Goal: Task Accomplishment & Management: Use online tool/utility

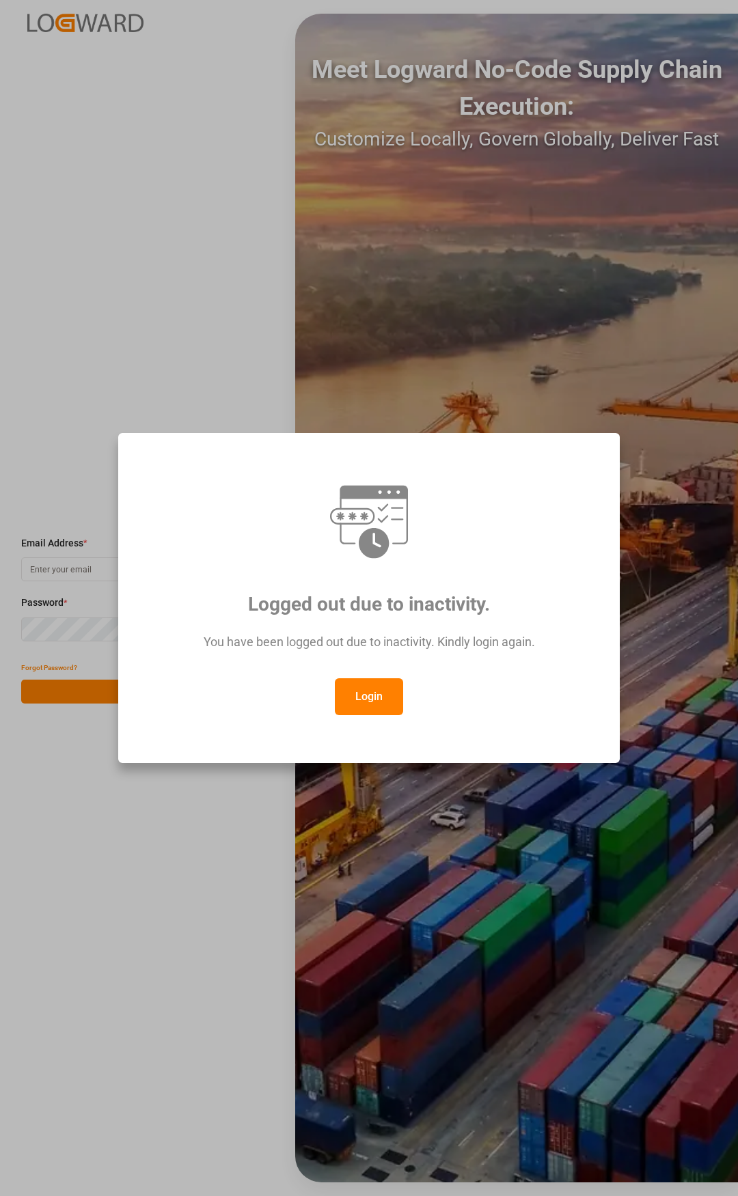
click at [376, 702] on button "Login" at bounding box center [369, 696] width 68 height 37
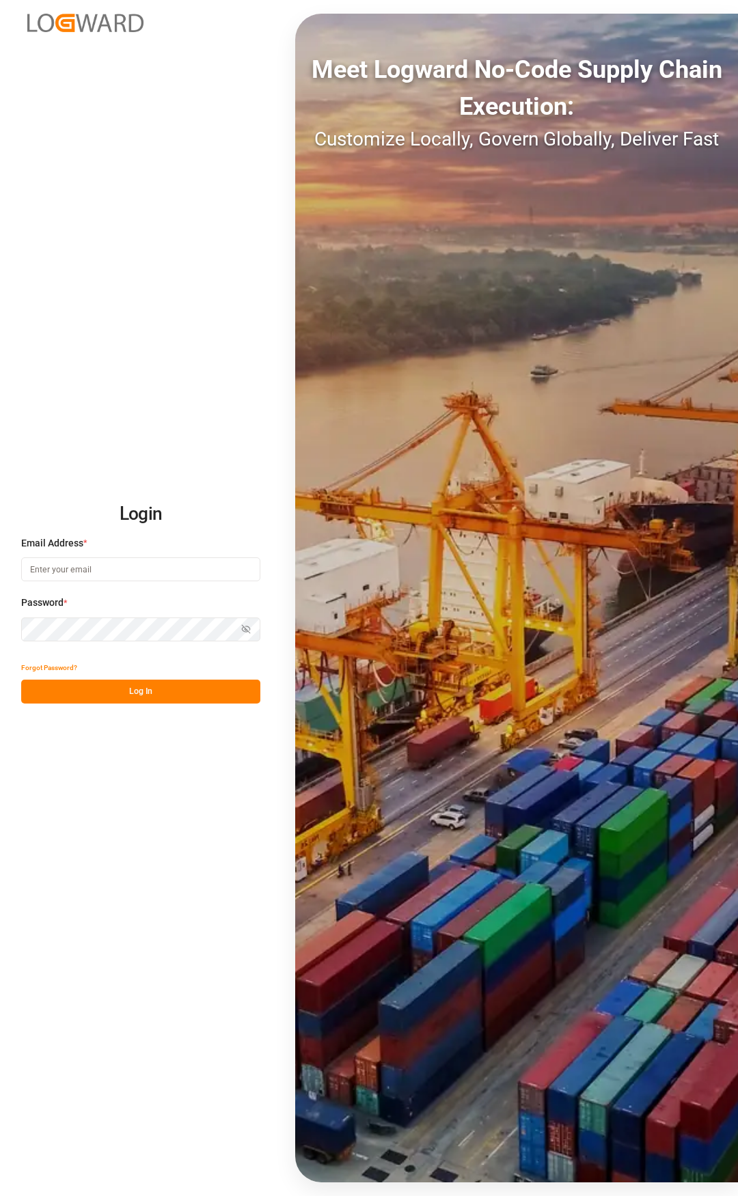
click at [97, 568] on input at bounding box center [140, 569] width 239 height 24
type input "[PERSON_NAME][EMAIL_ADDRESS][PERSON_NAME][DOMAIN_NAME]"
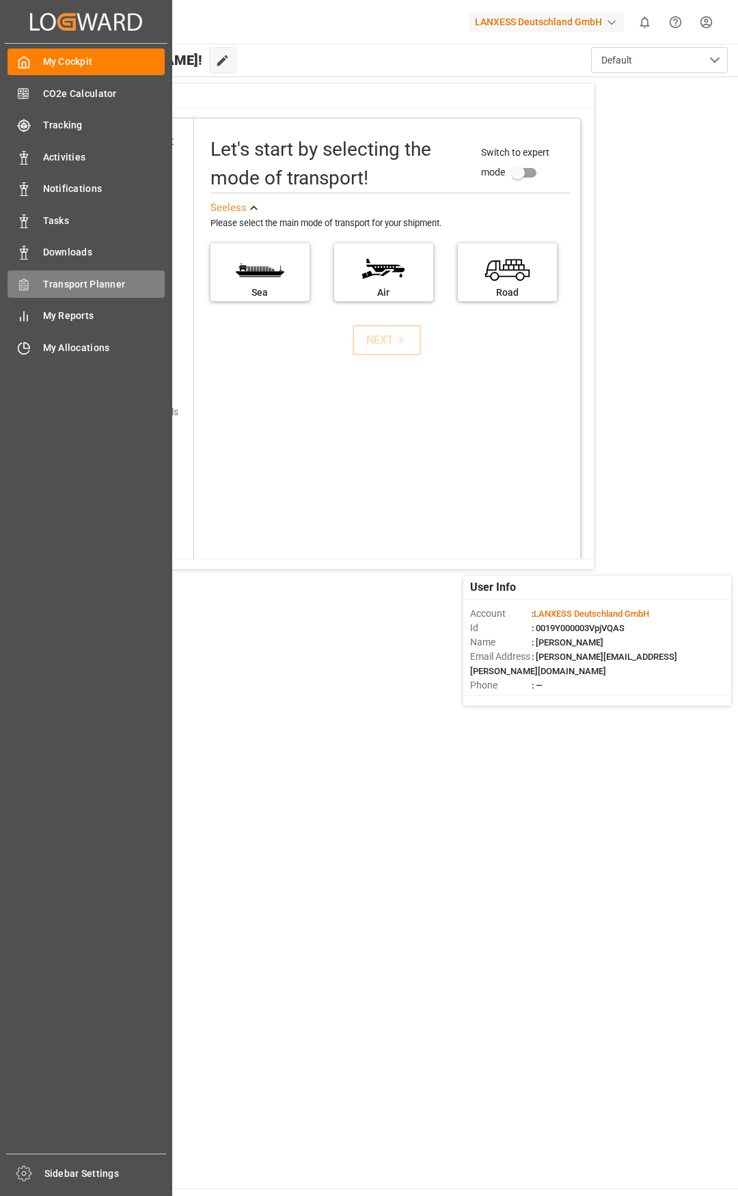
click at [68, 286] on span "Transport Planner" at bounding box center [104, 284] width 122 height 14
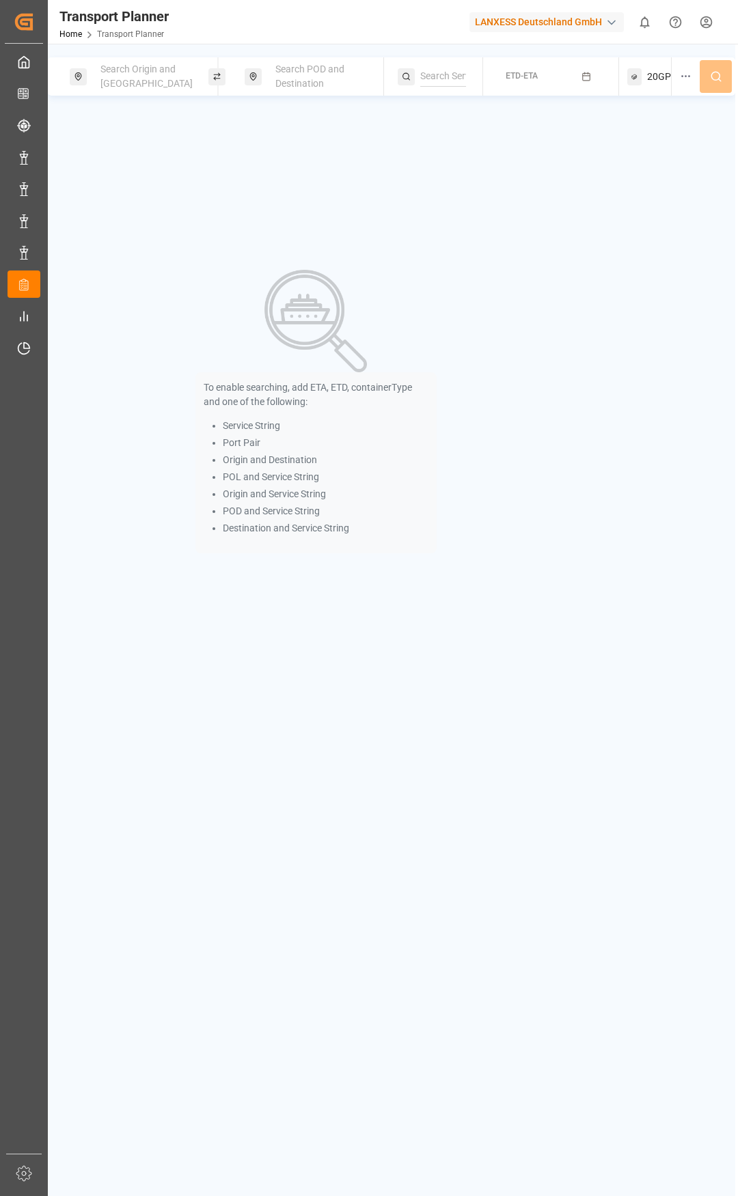
click at [152, 74] on span "Search Origin and [GEOGRAPHIC_DATA]" at bounding box center [146, 76] width 92 height 25
click at [107, 184] on input at bounding box center [135, 192] width 137 height 20
click at [89, 148] on input at bounding box center [135, 158] width 137 height 20
type input "b"
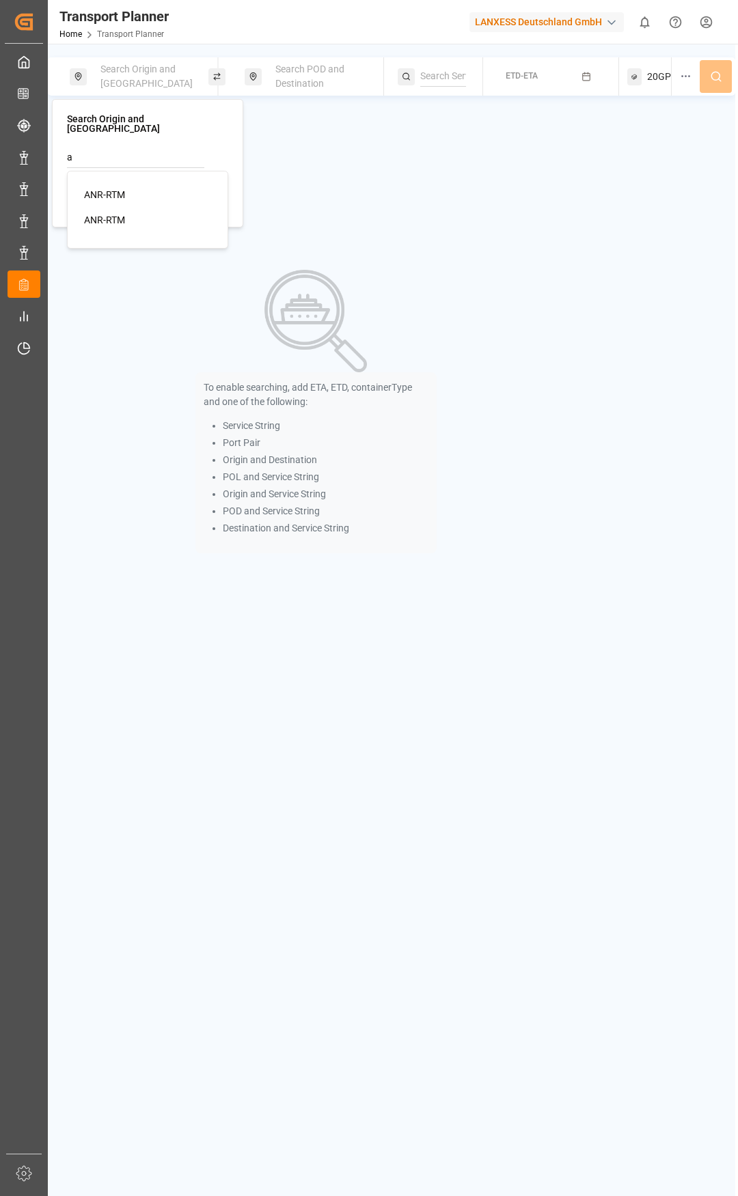
click at [125, 188] on div "ANR-RTM" at bounding box center [150, 195] width 132 height 14
type input "ANR-RTM"
click at [300, 90] on div "Search POD and Destination" at bounding box center [322, 77] width 111 height 40
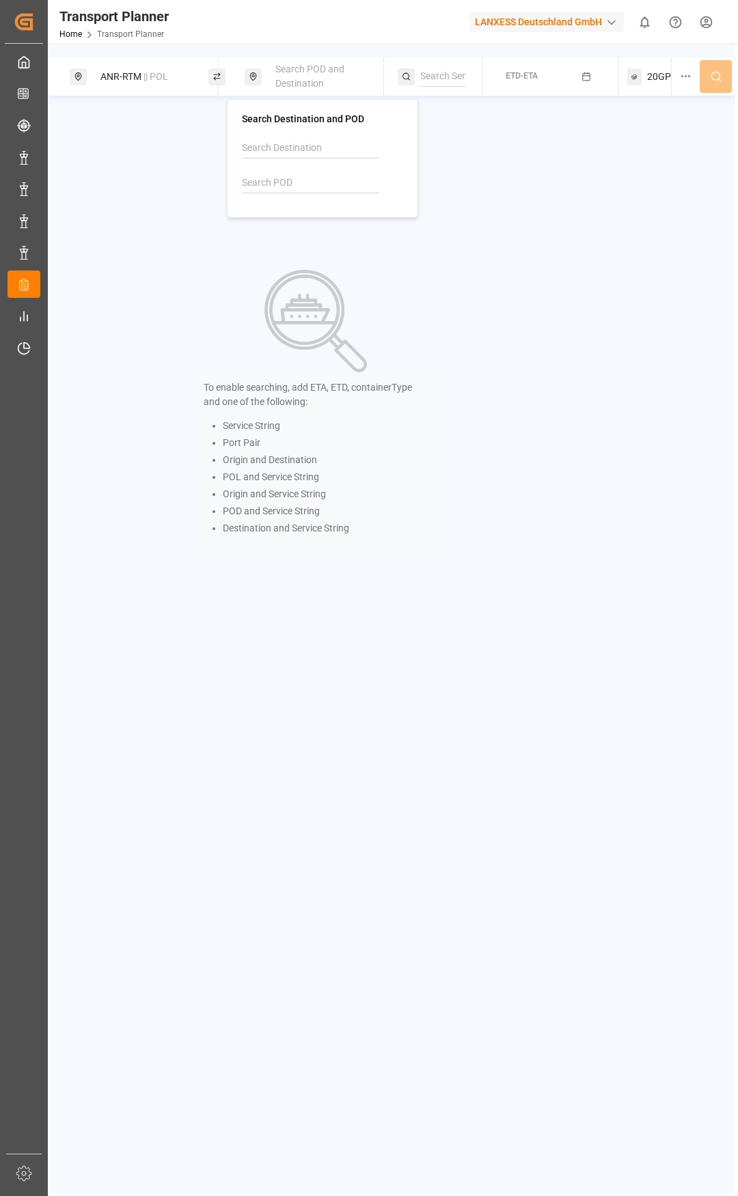
click at [307, 171] on div at bounding box center [322, 170] width 161 height 65
click at [307, 180] on input at bounding box center [310, 183] width 137 height 20
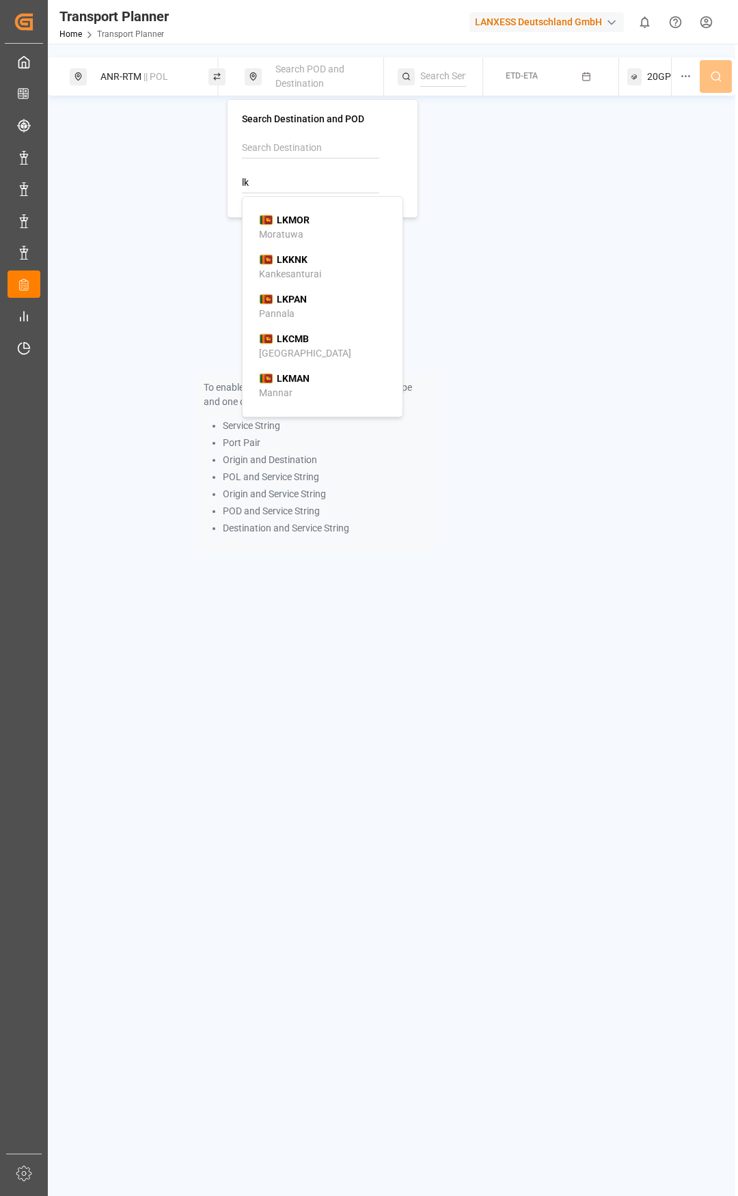
click at [325, 342] on div "LKCMB Colombo" at bounding box center [325, 346] width 132 height 29
type input "LKCMB"
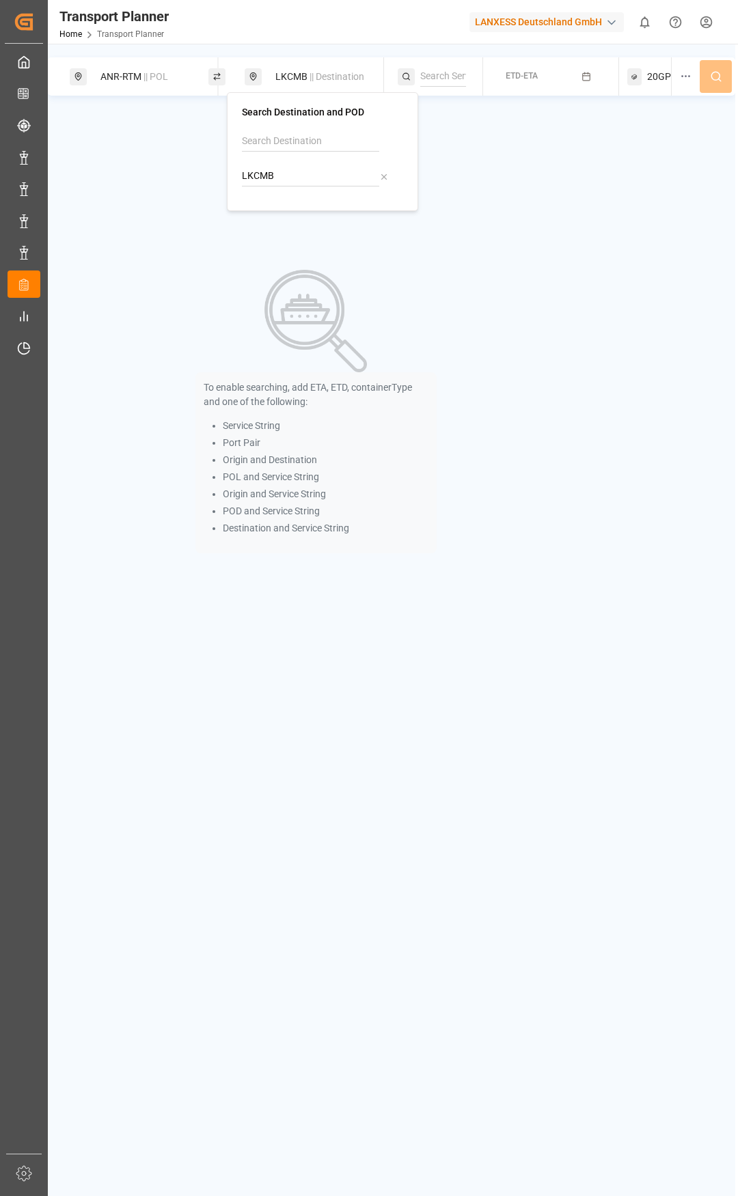
click at [530, 77] on span "ETD-ETA" at bounding box center [521, 76] width 32 height 10
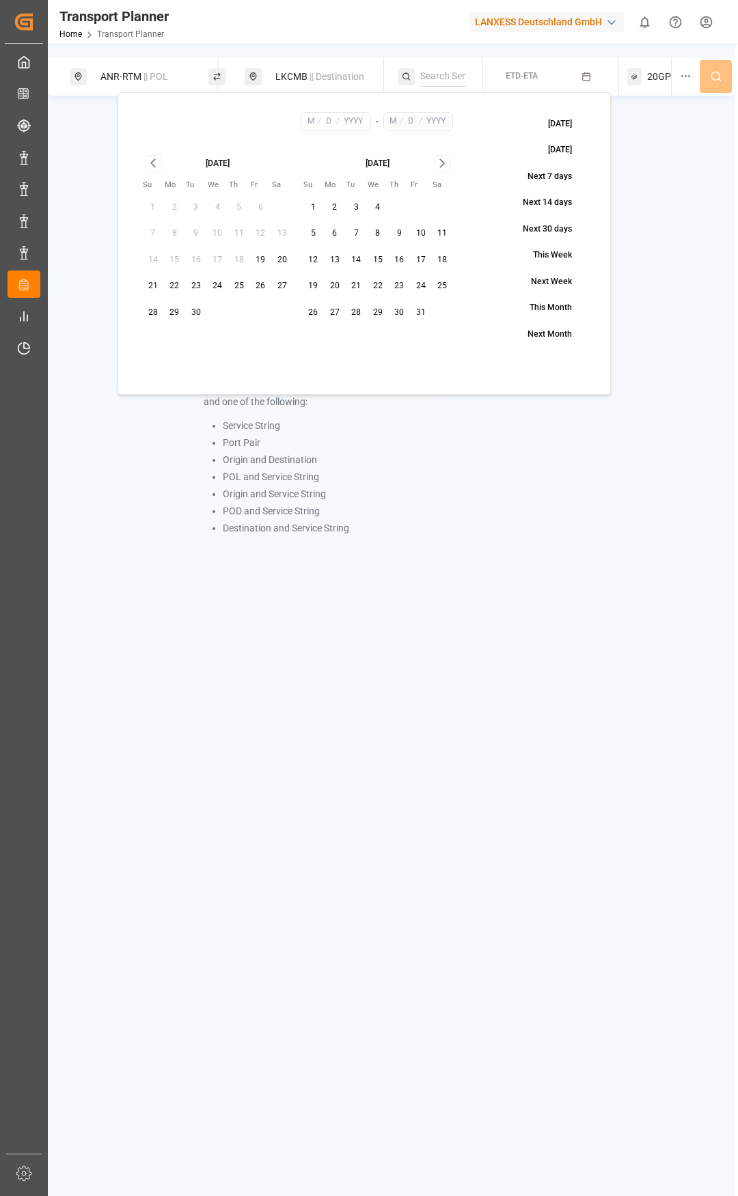
click at [158, 307] on button "28" at bounding box center [153, 313] width 22 height 22
type input "9"
type input "28"
type input "2025"
click at [436, 171] on icon "Go to next month" at bounding box center [442, 163] width 16 height 16
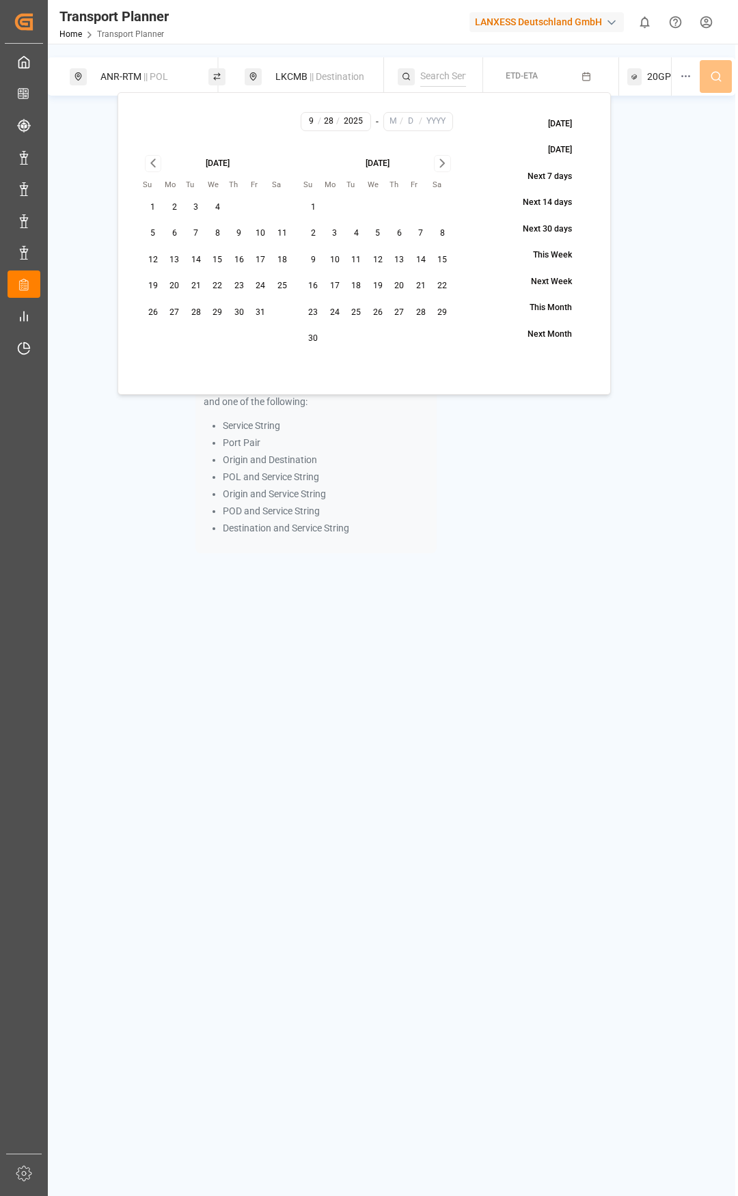
click at [436, 171] on icon "Go to next month" at bounding box center [442, 163] width 16 height 16
click at [396, 277] on button "25" at bounding box center [400, 286] width 22 height 22
type input "12"
type input "25"
type input "2025"
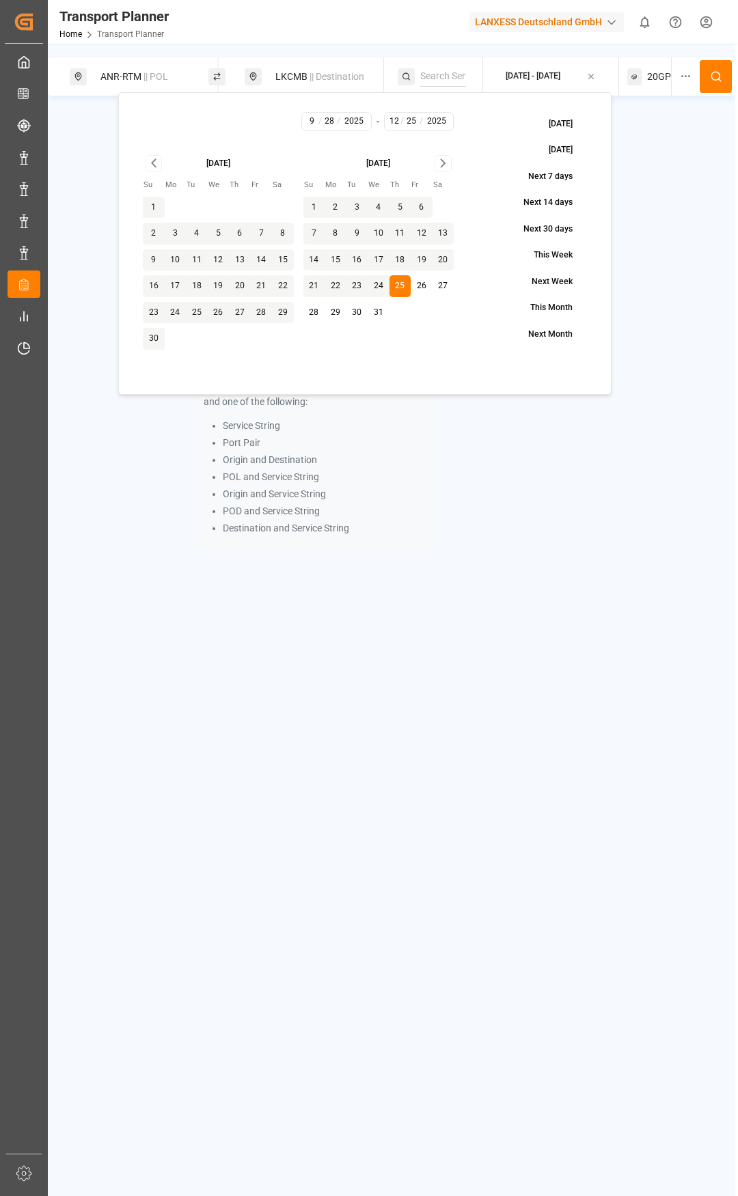
click at [708, 76] on button at bounding box center [715, 76] width 32 height 33
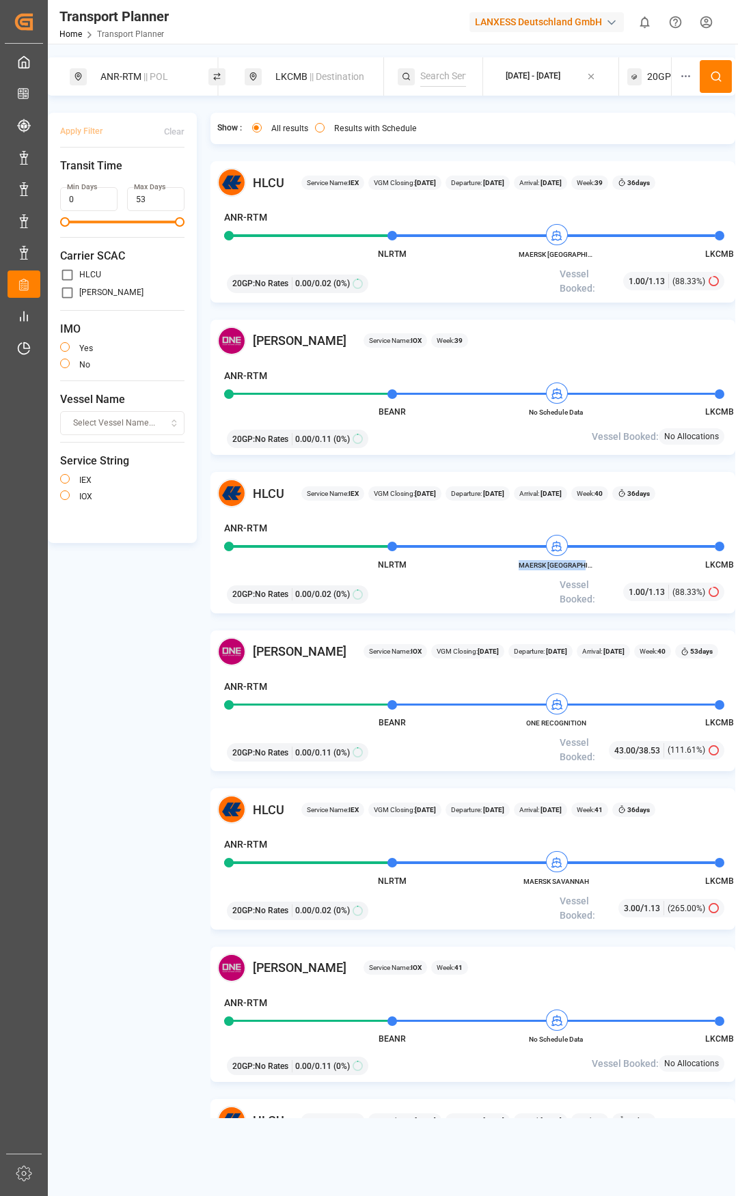
drag, startPoint x: 522, startPoint y: 564, endPoint x: 591, endPoint y: 565, distance: 68.3
click at [591, 565] on span "MAERSK [GEOGRAPHIC_DATA]" at bounding box center [555, 565] width 75 height 10
copy span "MAERSK [GEOGRAPHIC_DATA]"
click at [141, 83] on div "ANR-RTM || POL" at bounding box center [147, 76] width 111 height 25
click at [207, 149] on icon at bounding box center [208, 151] width 5 height 5
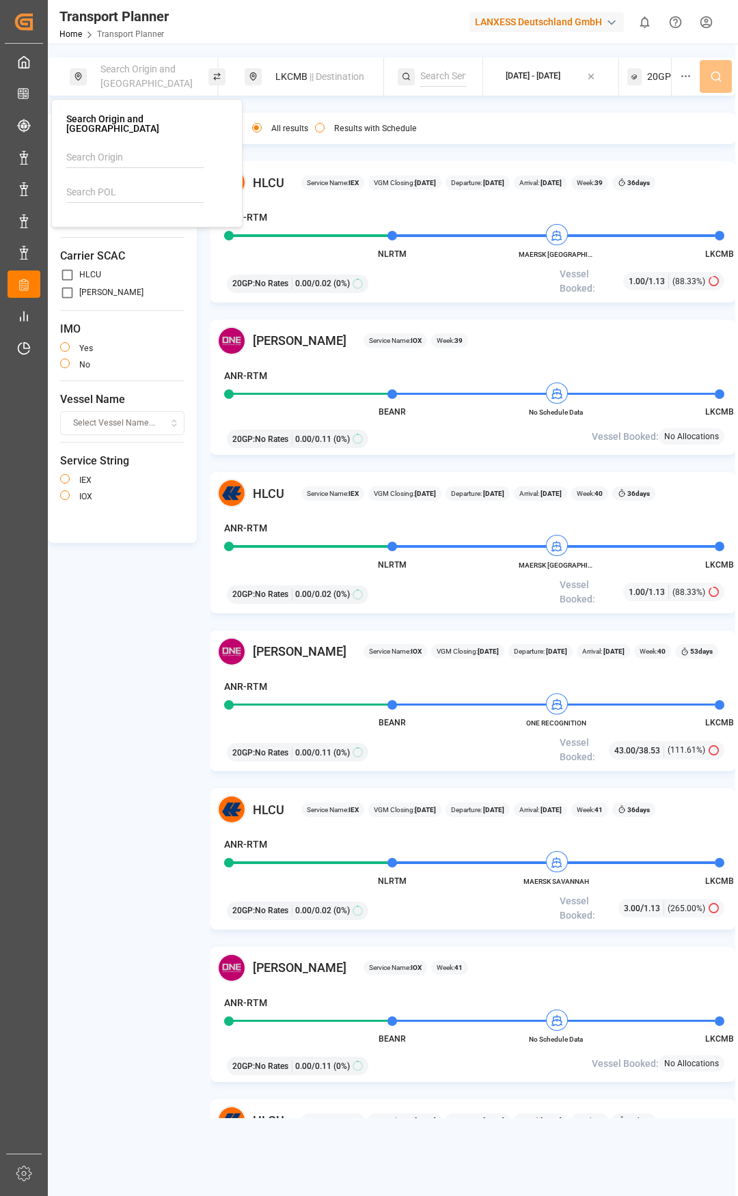
click at [109, 182] on input at bounding box center [134, 192] width 137 height 20
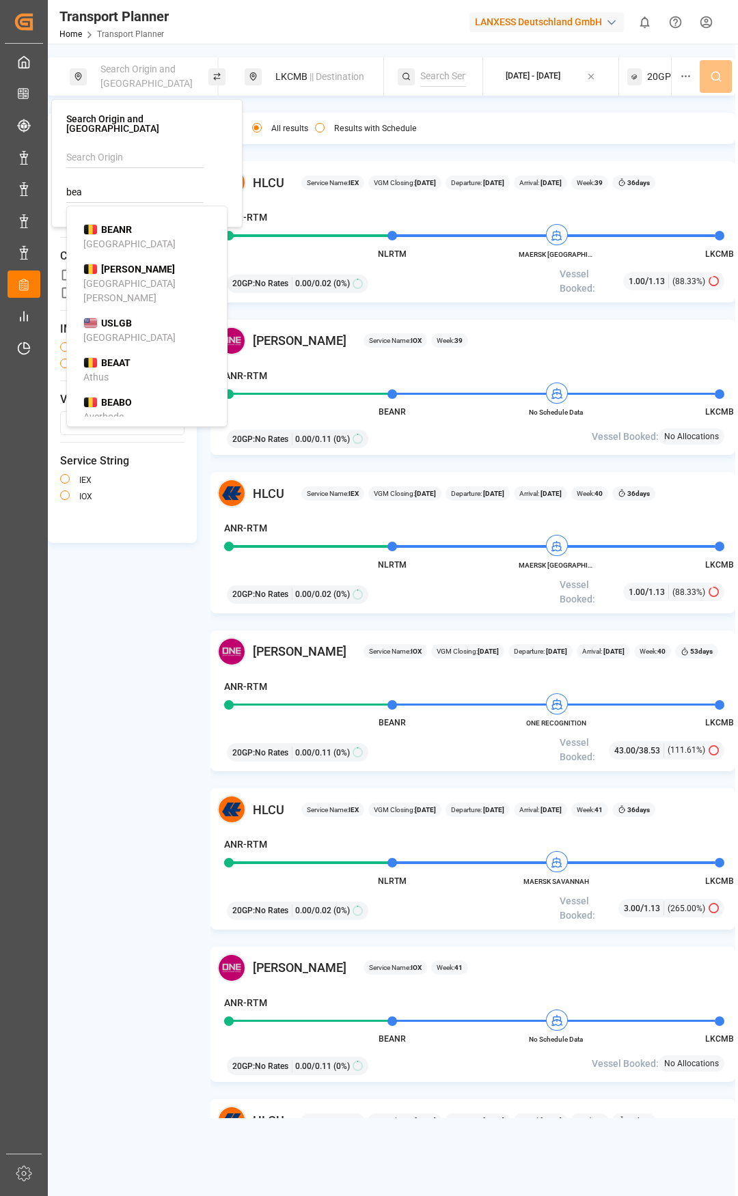
click at [121, 224] on b "BEANR" at bounding box center [116, 229] width 31 height 11
type input "BEANR"
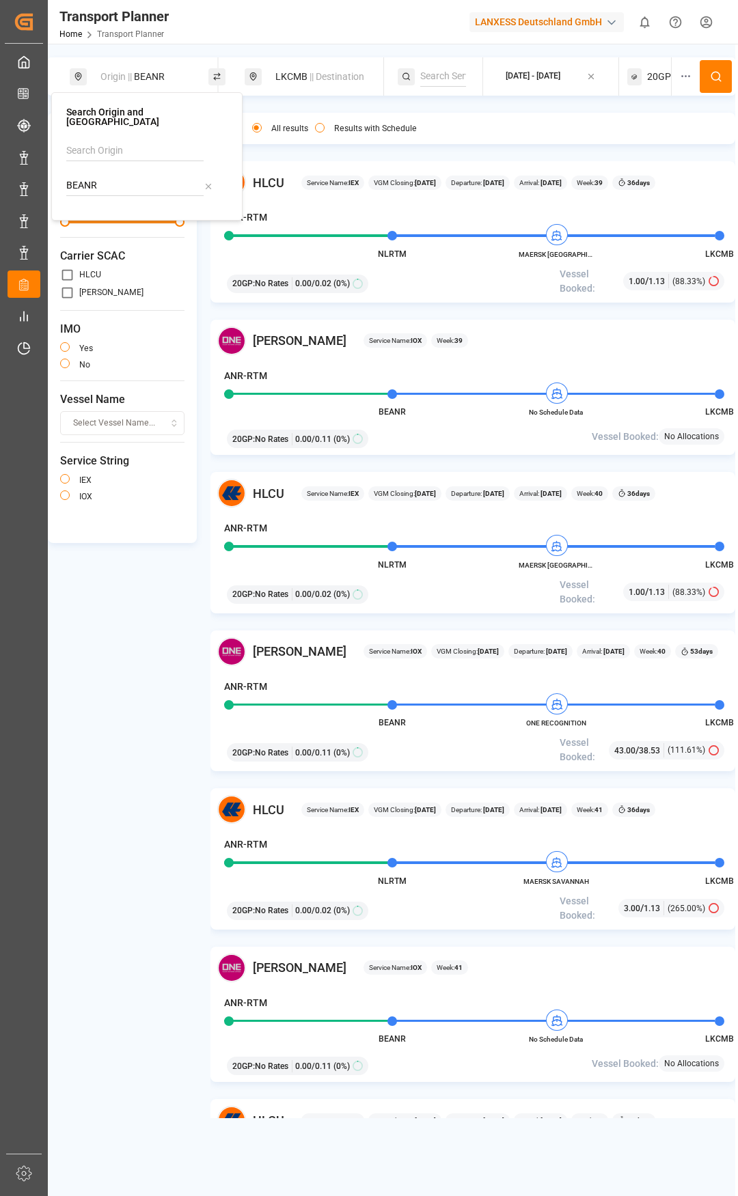
click at [714, 85] on button at bounding box center [715, 76] width 32 height 33
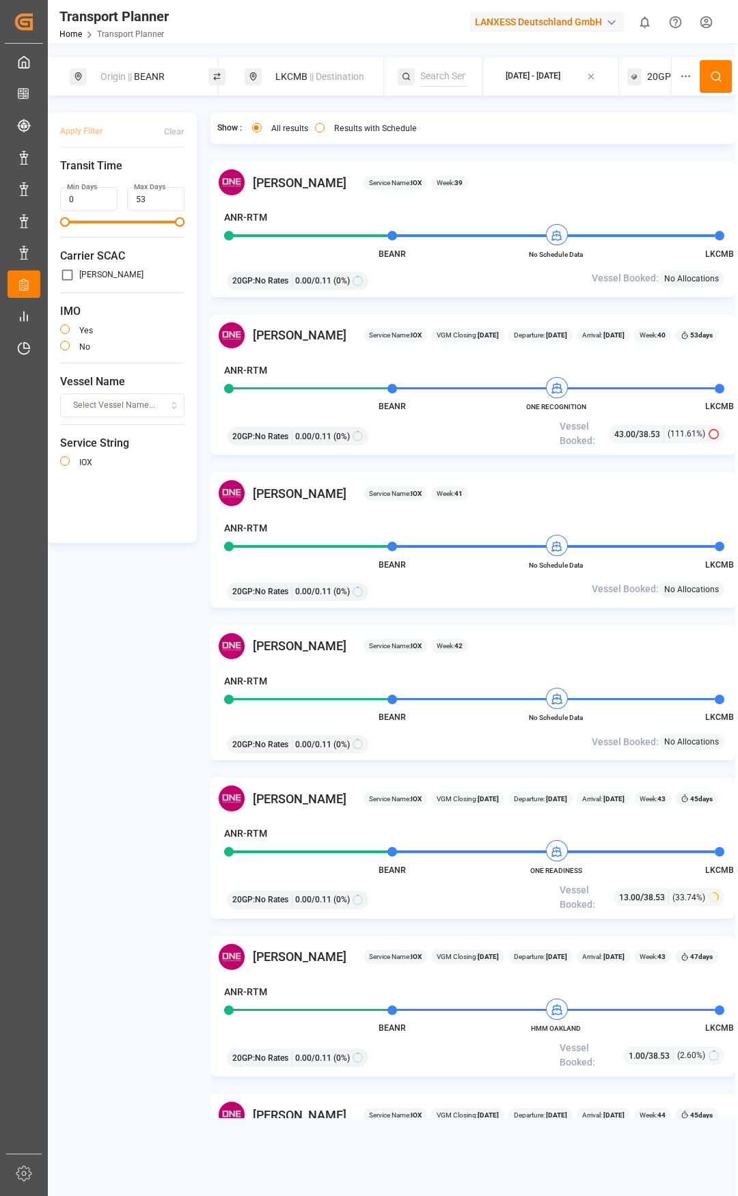
click at [152, 74] on div "Origin || BEANR" at bounding box center [147, 76] width 111 height 25
drag, startPoint x: 124, startPoint y: 180, endPoint x: 59, endPoint y: 184, distance: 65.7
click at [59, 184] on div "Search Origin and POL BEANR" at bounding box center [146, 156] width 191 height 128
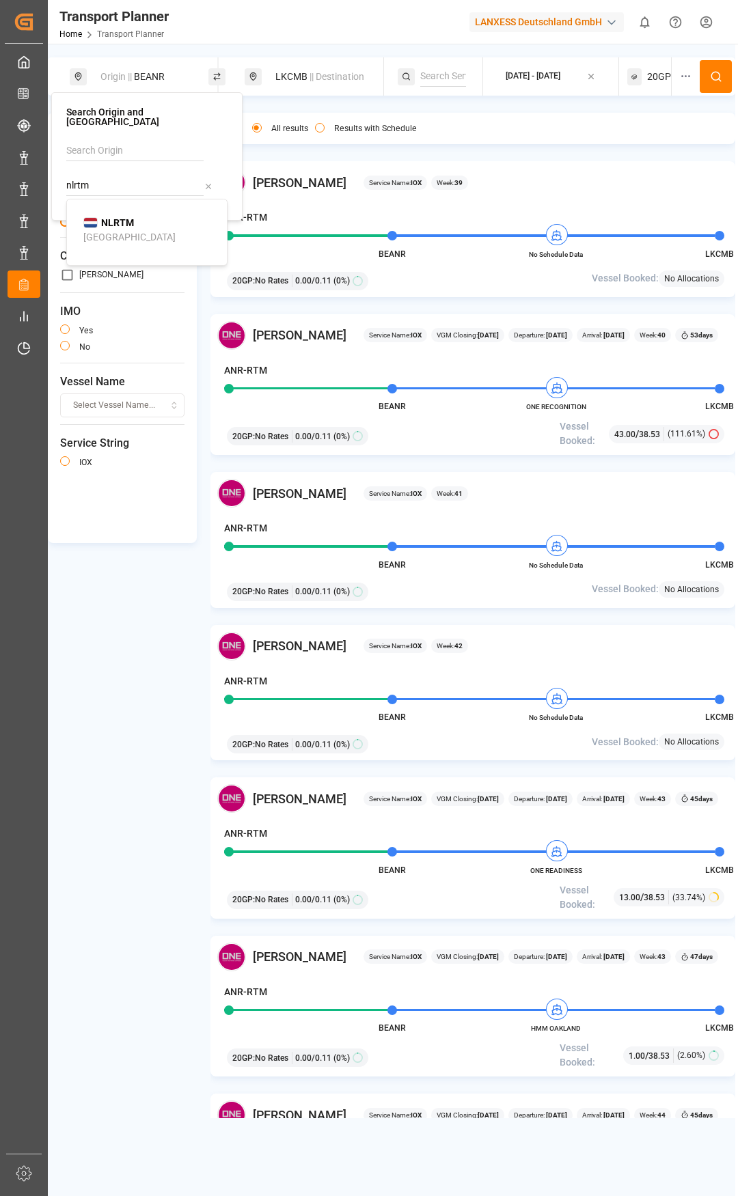
click at [107, 217] on b "NLRTM" at bounding box center [117, 222] width 33 height 11
type input "NLRTM"
click at [720, 72] on icon at bounding box center [716, 76] width 12 height 12
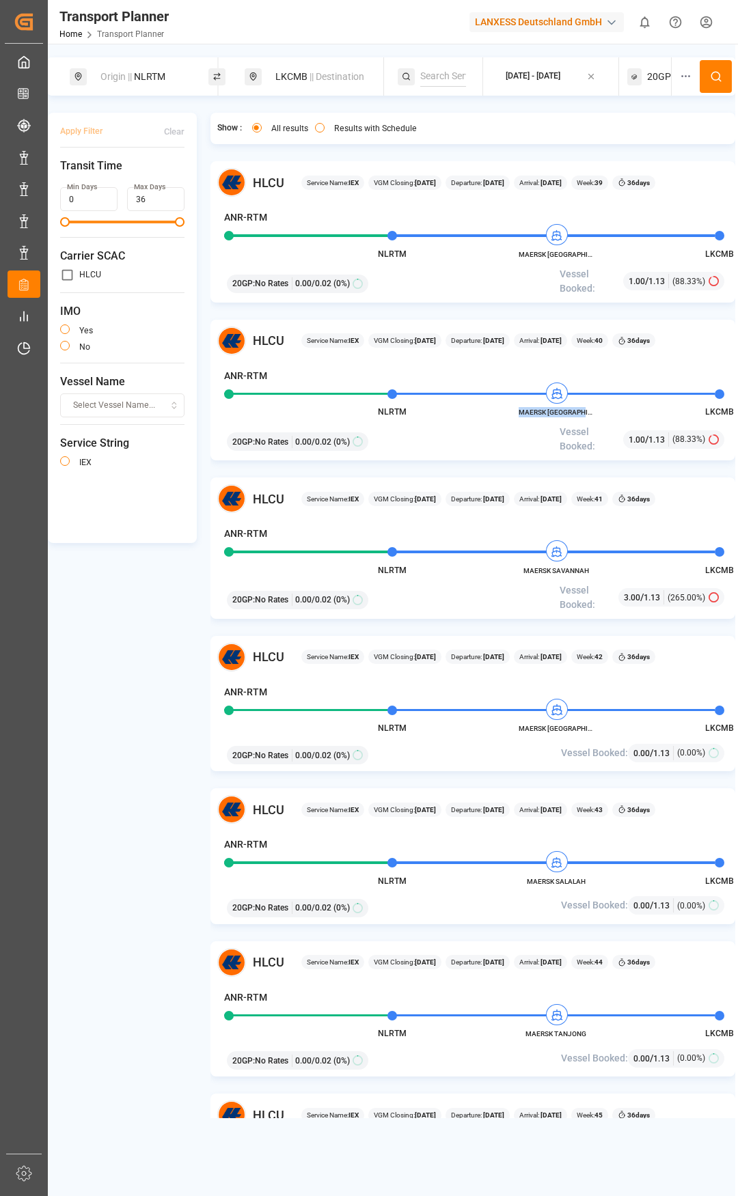
drag, startPoint x: 520, startPoint y: 415, endPoint x: 591, endPoint y: 413, distance: 71.0
click at [591, 413] on span "MAERSK [GEOGRAPHIC_DATA]" at bounding box center [555, 412] width 75 height 10
copy span "MAERSK [GEOGRAPHIC_DATA]"
drag, startPoint x: 144, startPoint y: 65, endPoint x: 150, endPoint y: 71, distance: 8.7
click at [144, 65] on div "Origin || NLRTM" at bounding box center [147, 76] width 111 height 25
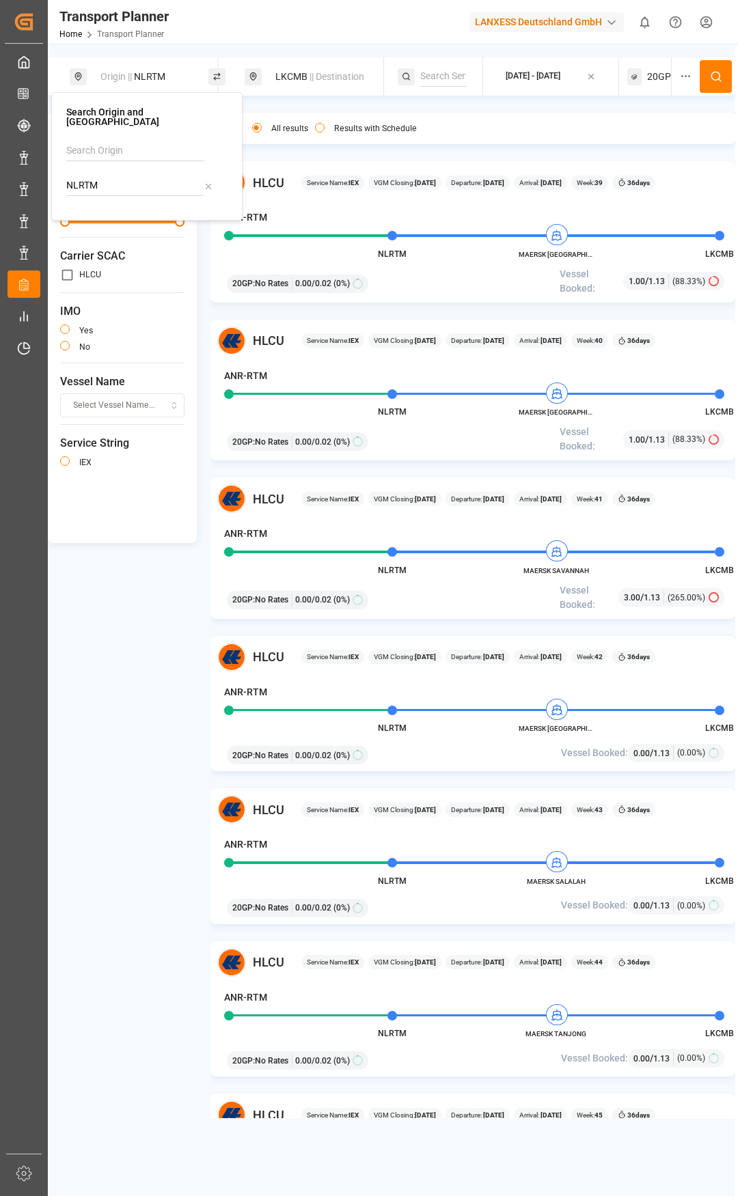
drag, startPoint x: 115, startPoint y: 169, endPoint x: 51, endPoint y: 177, distance: 64.0
click at [51, 177] on div "Search Origin and POL NLRTM" at bounding box center [146, 156] width 191 height 128
click at [138, 223] on div "FRLEH [GEOGRAPHIC_DATA]" at bounding box center [149, 230] width 132 height 29
type input "FRLEH"
click at [313, 74] on span "|| Destination" at bounding box center [336, 76] width 55 height 11
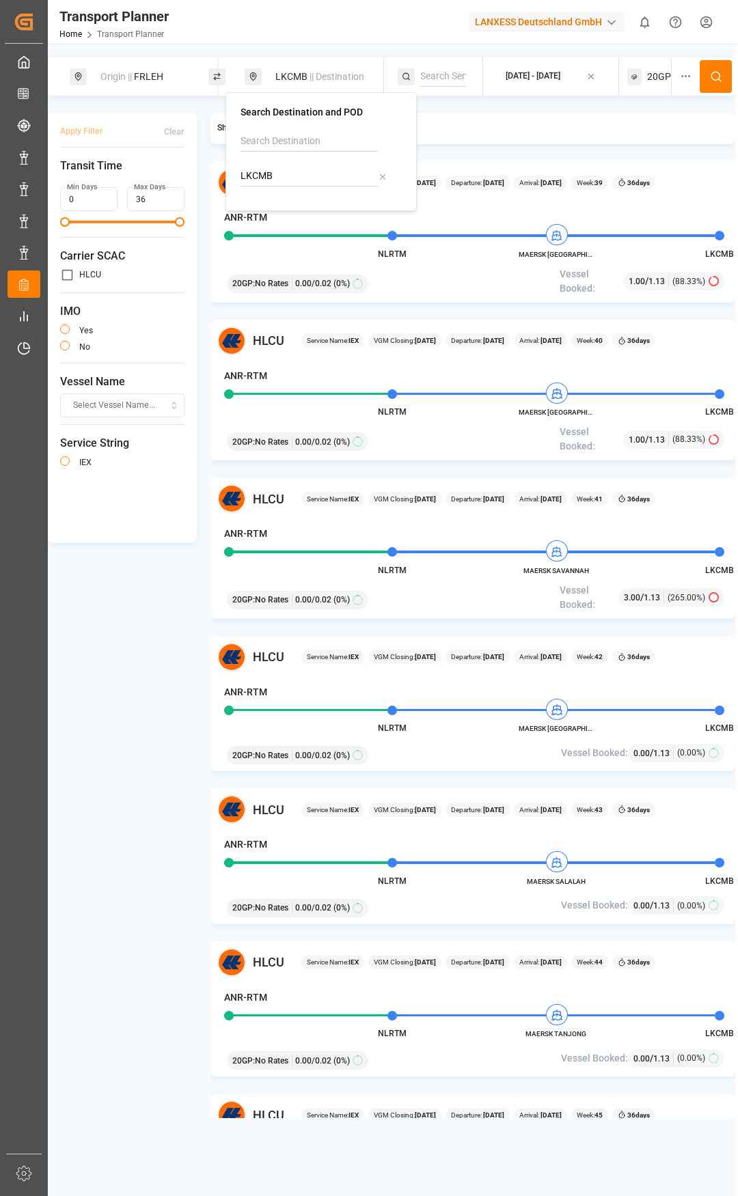
drag, startPoint x: 272, startPoint y: 177, endPoint x: 238, endPoint y: 171, distance: 34.7
click at [238, 171] on div "Search Destination and POD LKCMB" at bounding box center [320, 151] width 191 height 119
click at [282, 225] on div "Chittagong" at bounding box center [281, 228] width 48 height 14
type input "BDCGP"
click at [711, 84] on button at bounding box center [715, 76] width 32 height 33
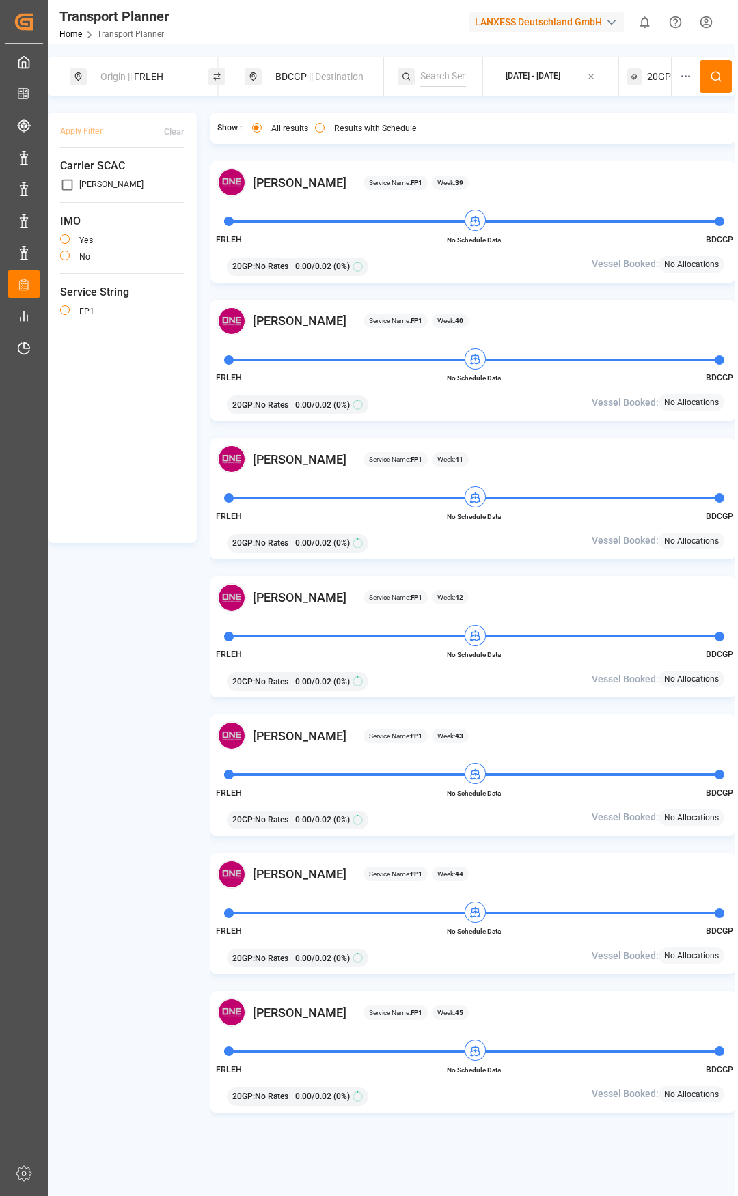
click at [141, 677] on div "Apply Filter Clear Carrier SCAC [PERSON_NAME] IMO yes no Service String FP1 Sho…" at bounding box center [391, 615] width 687 height 1005
click at [130, 67] on div "Origin || FRLEH" at bounding box center [147, 76] width 111 height 25
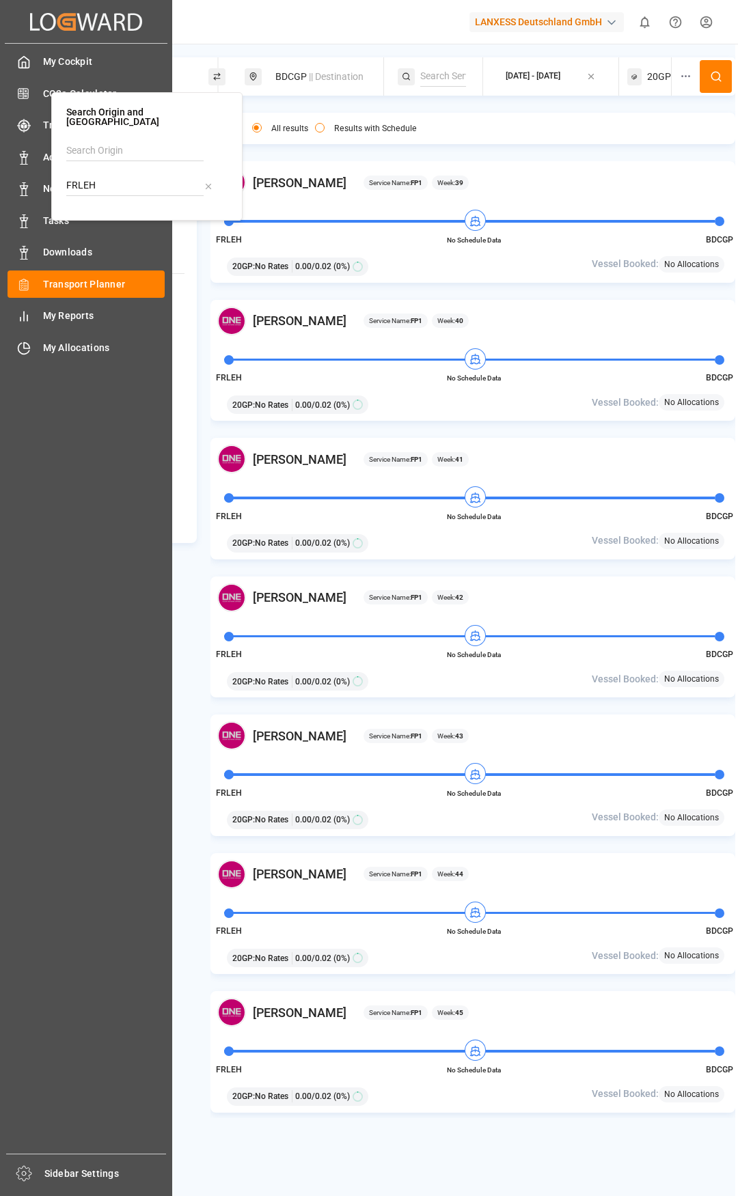
drag, startPoint x: 128, startPoint y: 180, endPoint x: 0, endPoint y: 162, distance: 129.7
click at [0, 174] on body "Created by potrace 1.15, written by [PERSON_NAME] [DATE]-[DATE] Created by potr…" at bounding box center [369, 598] width 738 height 1196
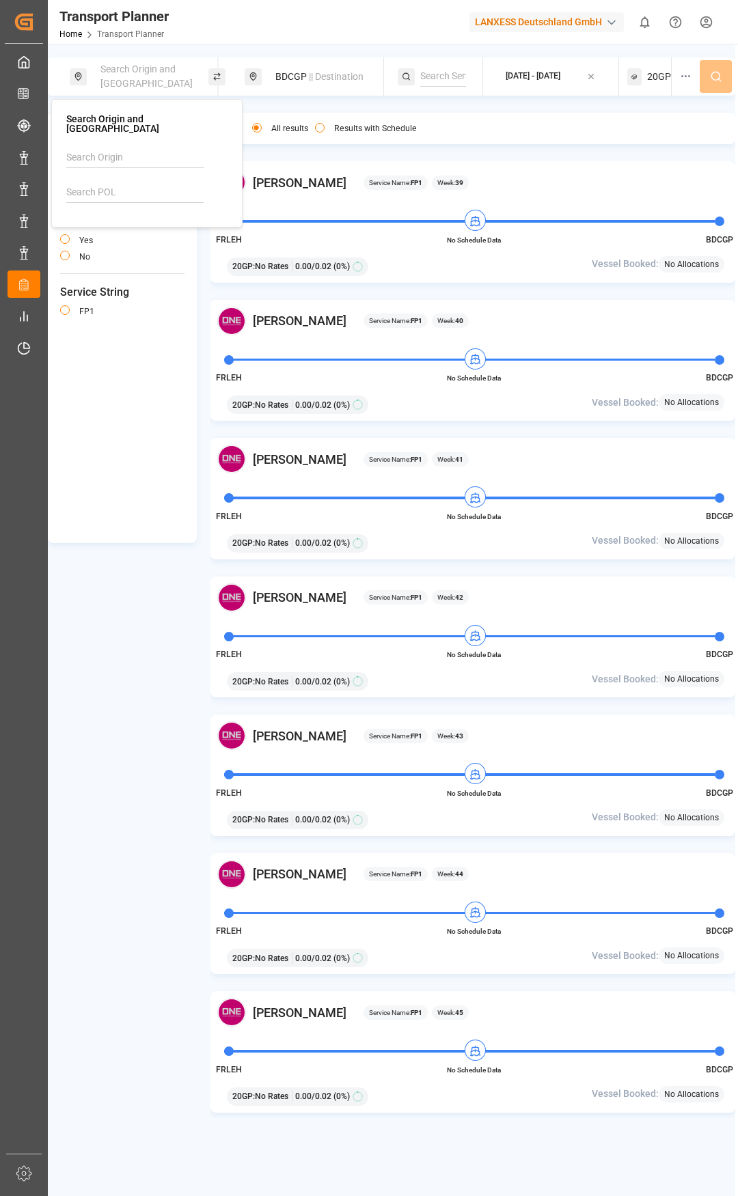
click at [110, 157] on input at bounding box center [134, 158] width 137 height 20
click at [123, 152] on input at bounding box center [134, 158] width 137 height 20
click at [115, 189] on span "[GEOGRAPHIC_DATA]" at bounding box center [129, 194] width 92 height 11
type input "[GEOGRAPHIC_DATA]"
click at [300, 76] on div "BDCGP || Destination" at bounding box center [322, 76] width 111 height 25
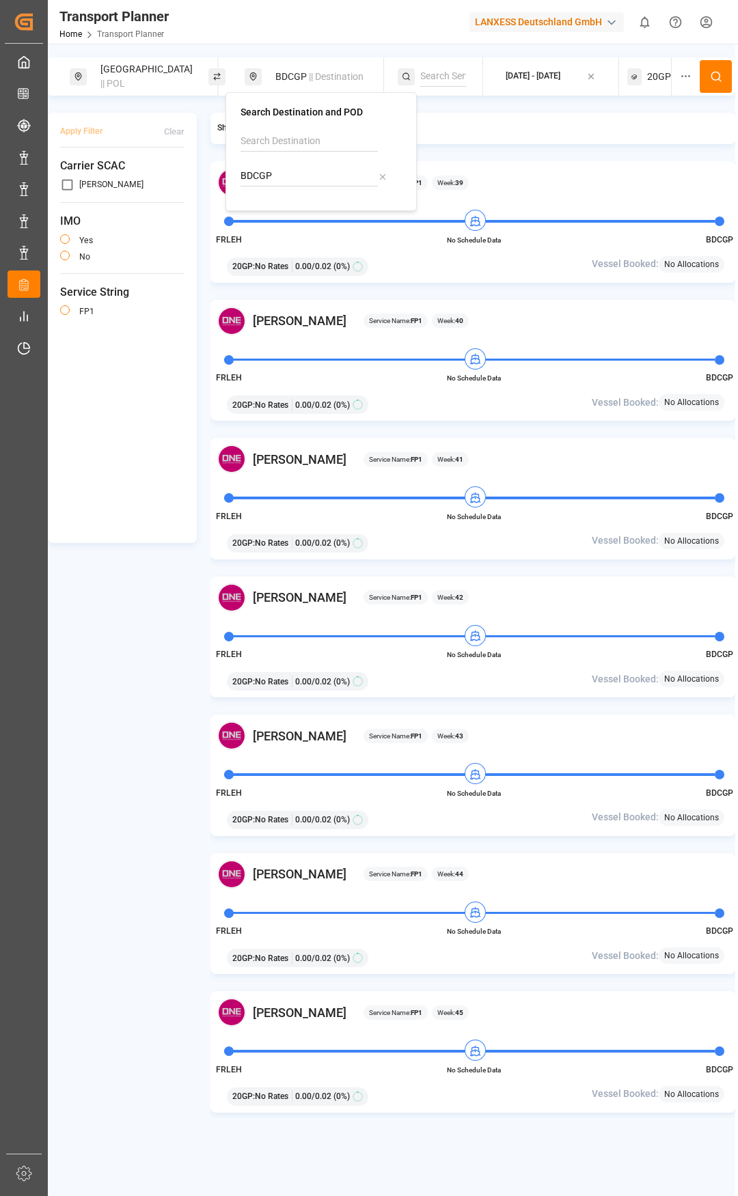
drag, startPoint x: 290, startPoint y: 179, endPoint x: 230, endPoint y: 175, distance: 60.2
click at [230, 175] on div "Search Destination and POD BDCGP" at bounding box center [320, 151] width 191 height 119
click at [311, 226] on div "LKCMB Colombo" at bounding box center [323, 220] width 132 height 29
type input "LKCMB"
click at [718, 71] on icon at bounding box center [716, 76] width 12 height 12
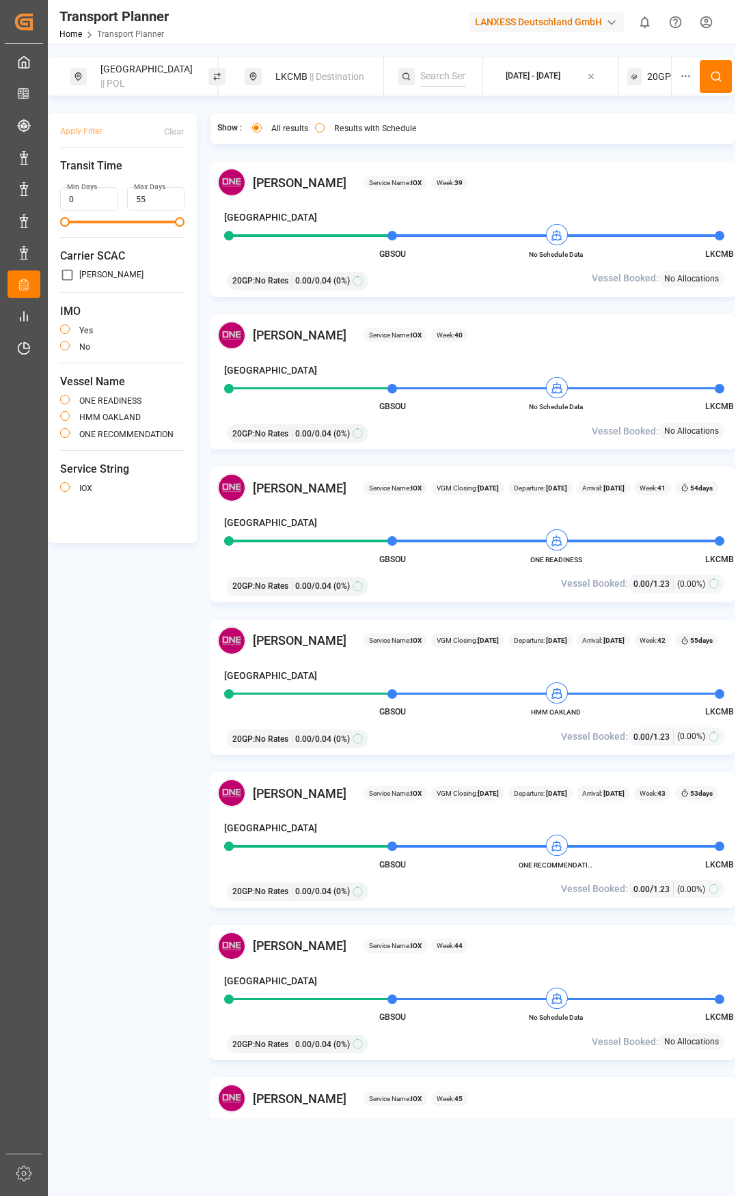
click at [644, 68] on div "20GP" at bounding box center [649, 76] width 44 height 38
drag, startPoint x: 641, startPoint y: 134, endPoint x: 641, endPoint y: 143, distance: 9.6
click at [641, 139] on div "Select Containers 20GP" at bounding box center [649, 133] width 113 height 41
click at [638, 145] on small "20GP" at bounding box center [624, 142] width 48 height 10
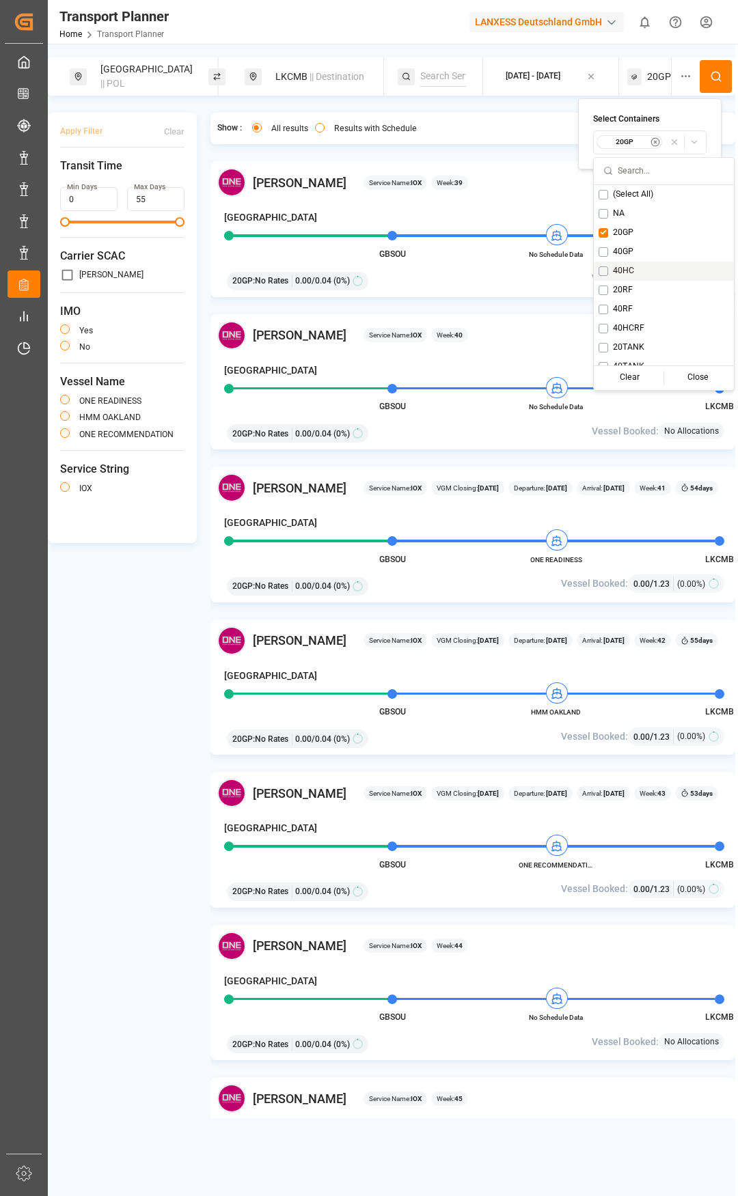
click at [599, 272] on button "Suggestions" at bounding box center [603, 271] width 10 height 10
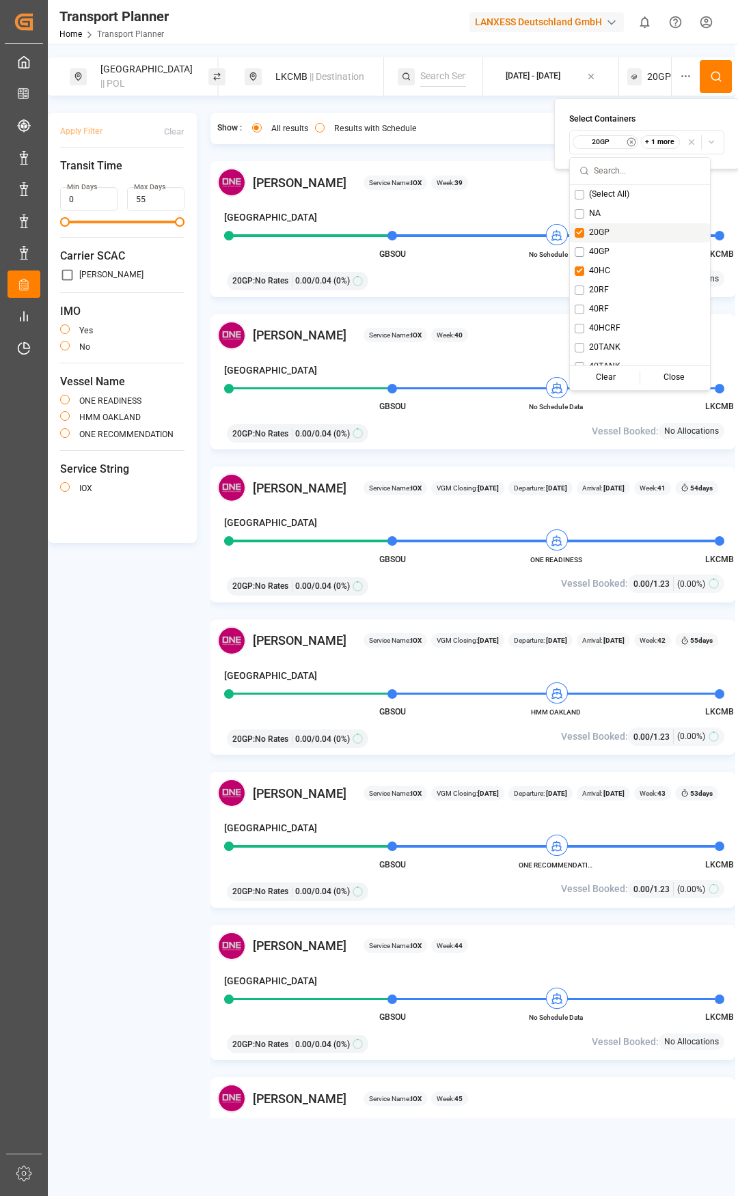
click at [580, 232] on button "Suggestions" at bounding box center [579, 233] width 10 height 10
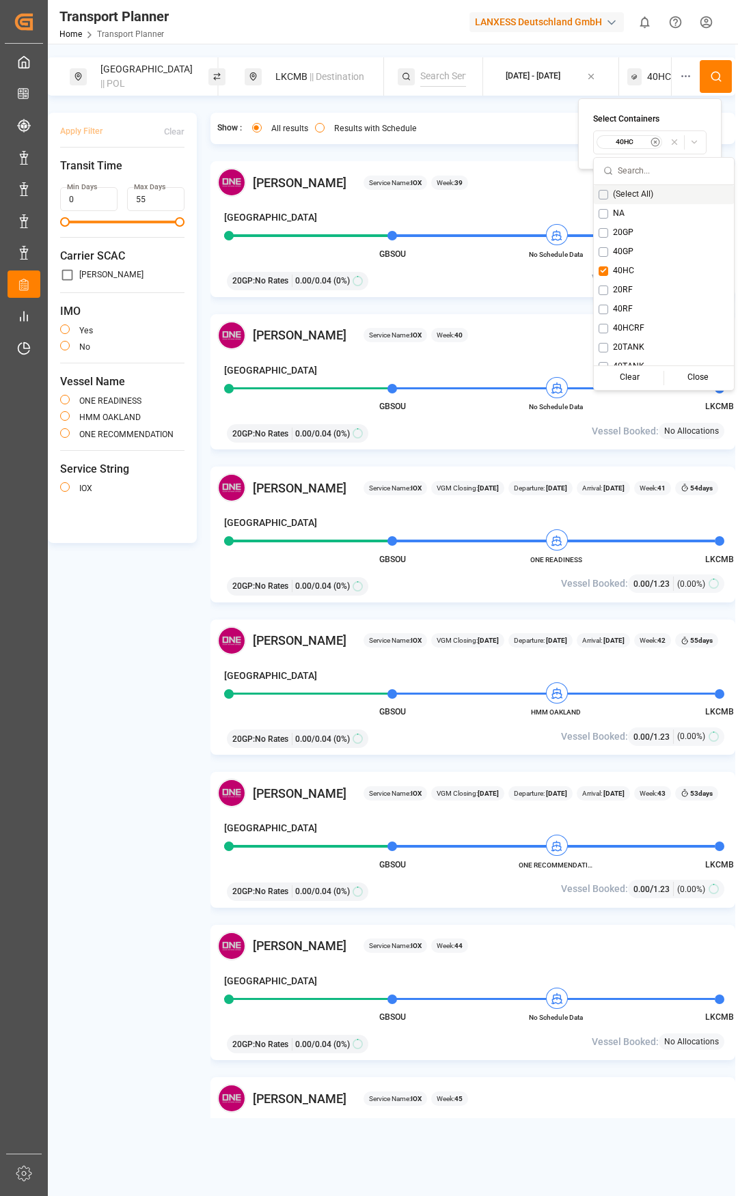
click at [714, 86] on button at bounding box center [715, 76] width 32 height 33
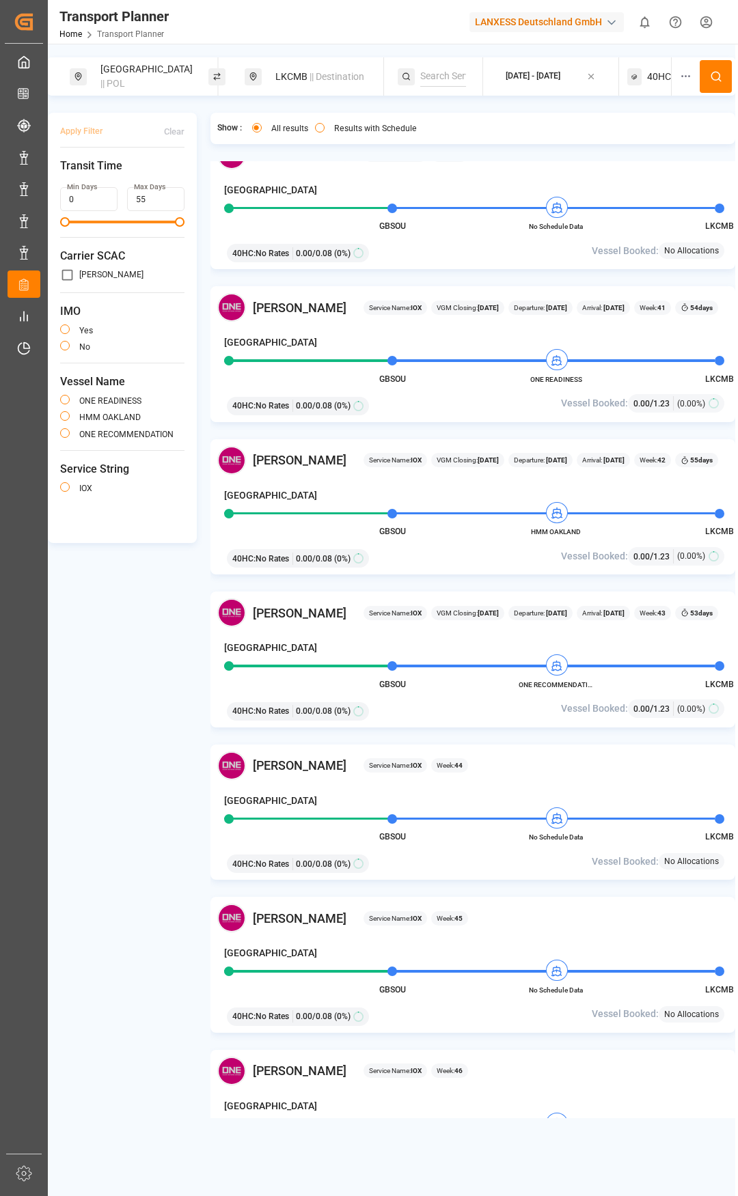
scroll to position [137, 0]
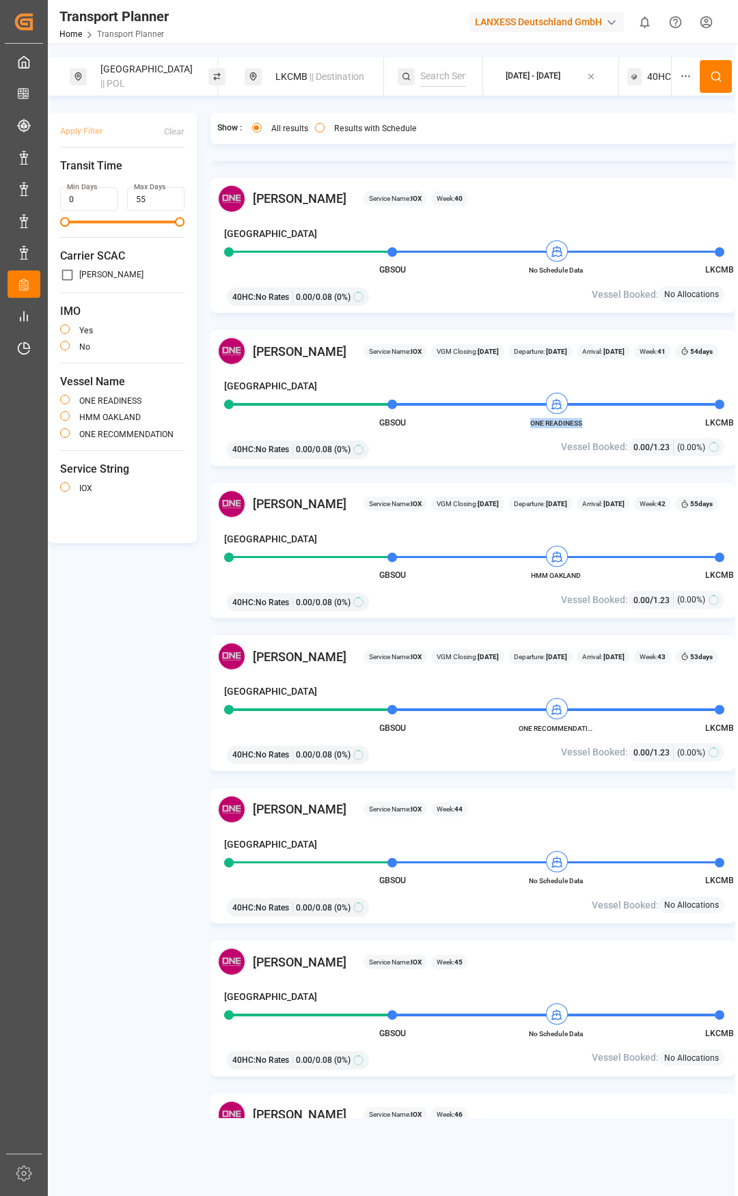
drag, startPoint x: 585, startPoint y: 427, endPoint x: 529, endPoint y: 422, distance: 56.9
click at [529, 422] on span "ONE READINESS" at bounding box center [555, 423] width 75 height 10
copy span "ONE READINESS"
